Goal: Navigation & Orientation: Understand site structure

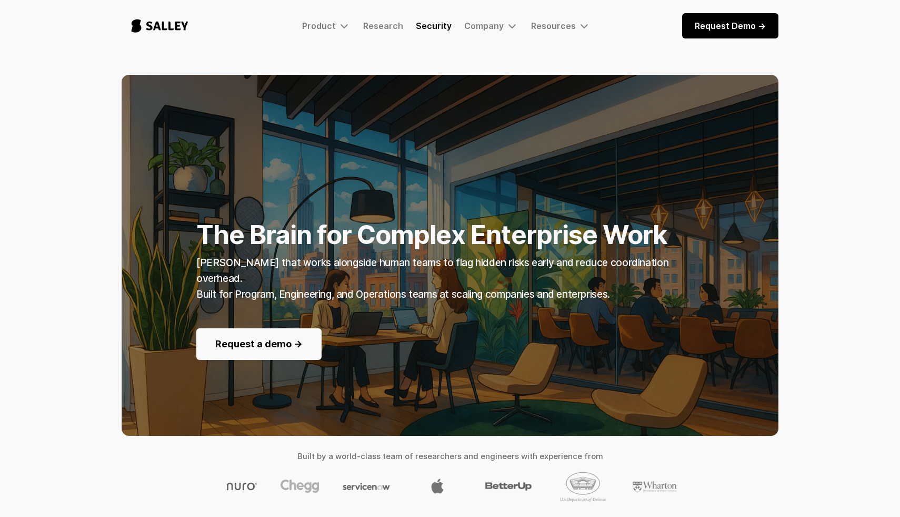
click at [437, 28] on link "Security" at bounding box center [434, 26] width 36 height 11
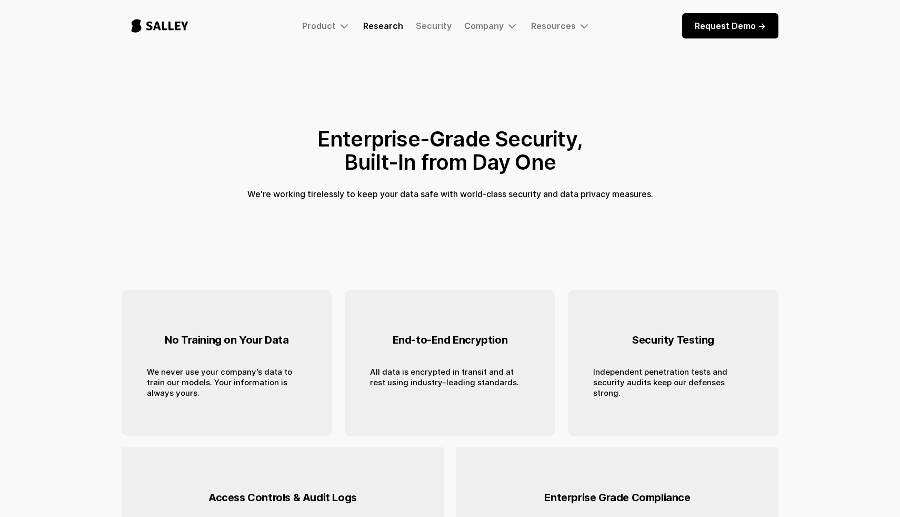
click at [378, 26] on link "Research" at bounding box center [383, 26] width 40 height 11
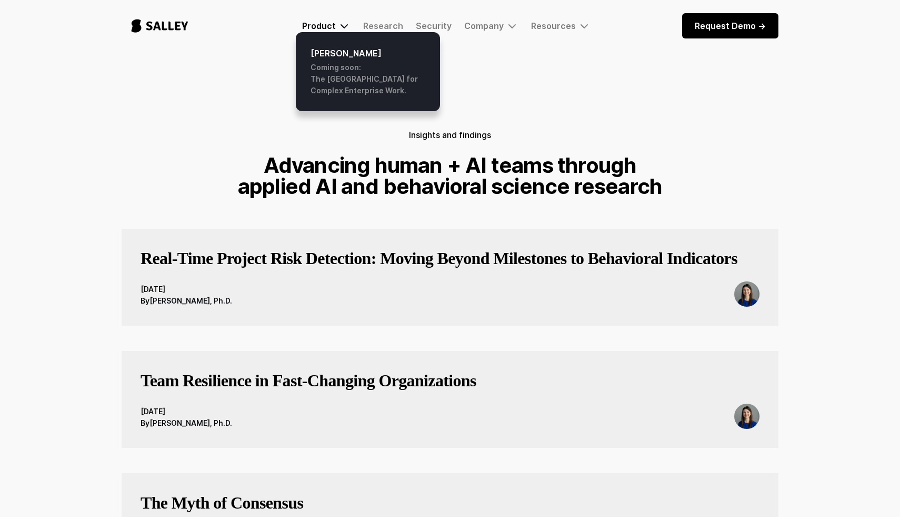
click at [333, 31] on div "Product" at bounding box center [326, 25] width 48 height 13
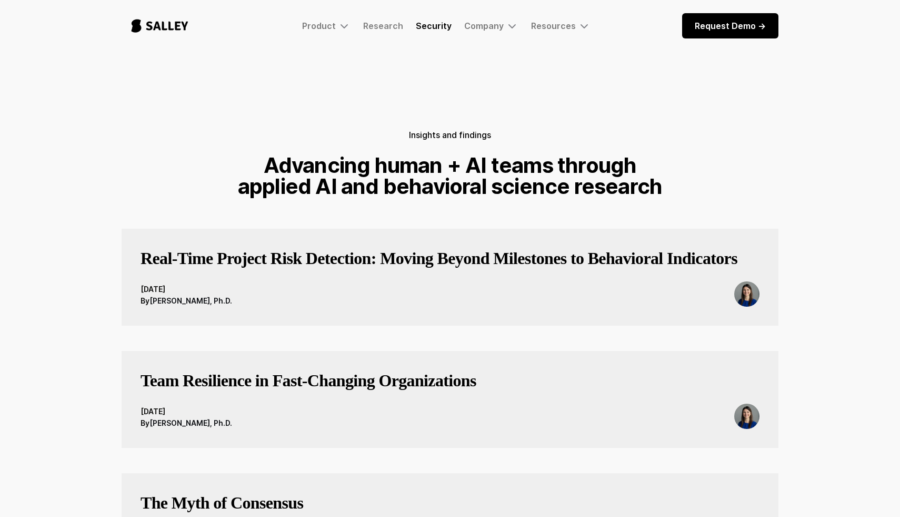
click at [448, 29] on link "Security" at bounding box center [434, 26] width 36 height 11
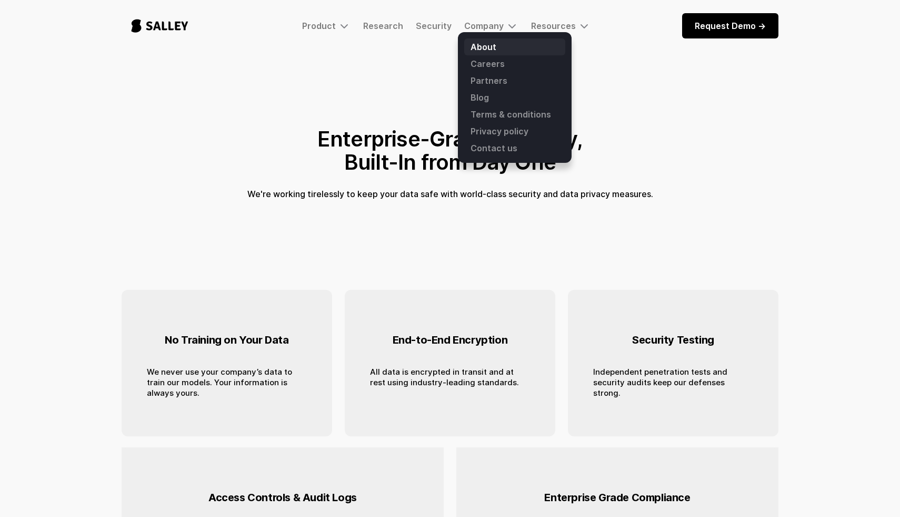
click at [487, 44] on link "About" at bounding box center [514, 46] width 101 height 17
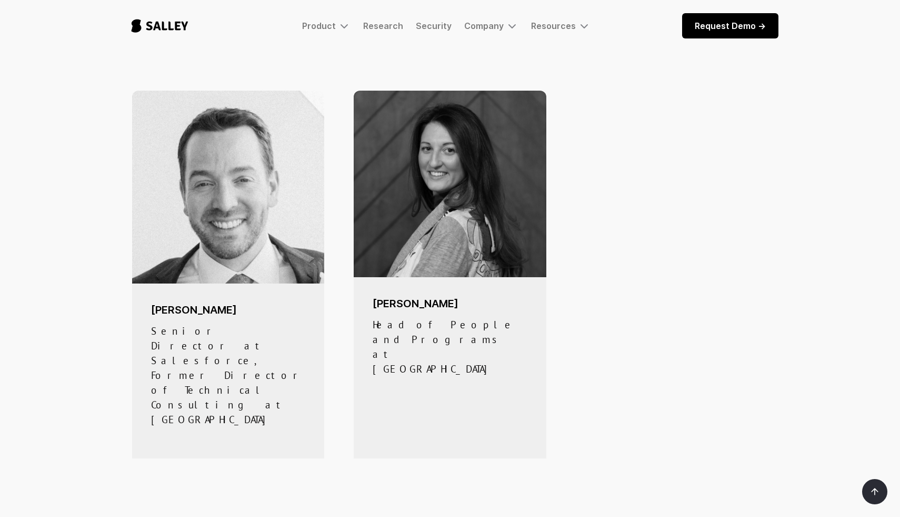
scroll to position [930, 0]
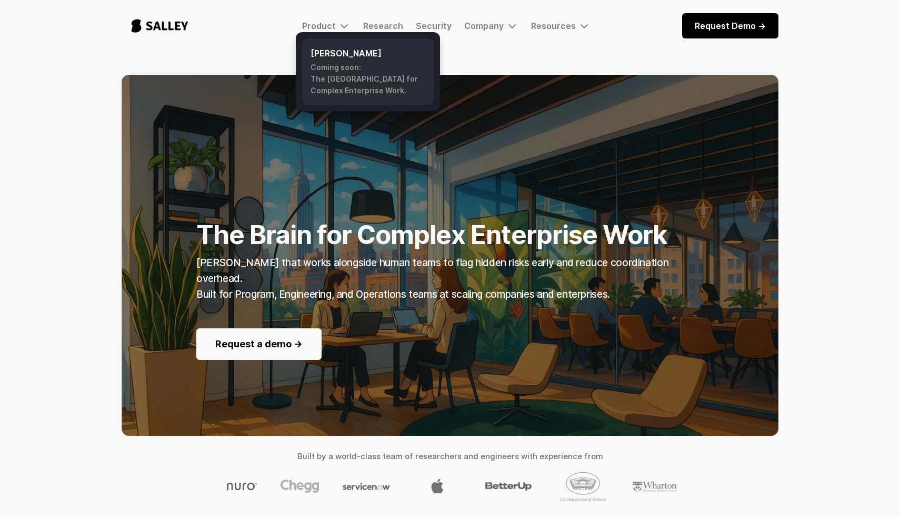
click at [330, 66] on div "Coming soon: The AI Nerve Center for Complex Enterprise Work." at bounding box center [368, 79] width 115 height 35
